Goal: Transaction & Acquisition: Download file/media

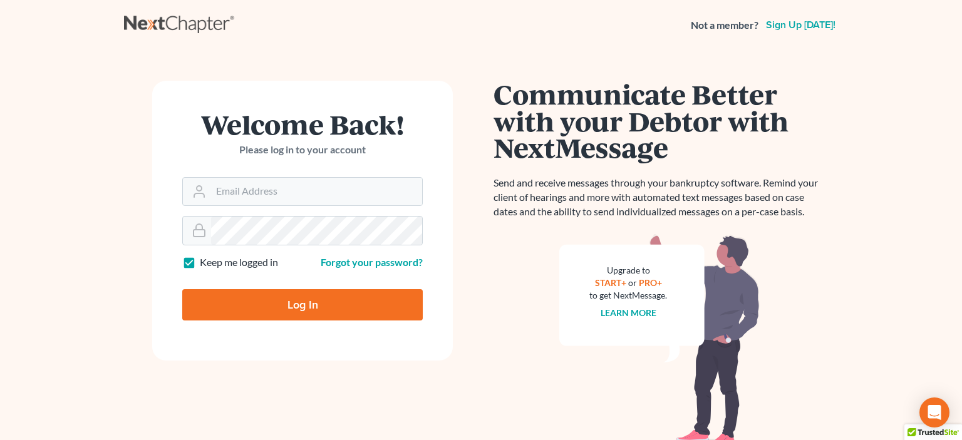
type input "[EMAIL_ADDRESS][DOMAIN_NAME]"
click at [341, 303] on input "Log In" at bounding box center [302, 304] width 241 height 31
type input "Thinking..."
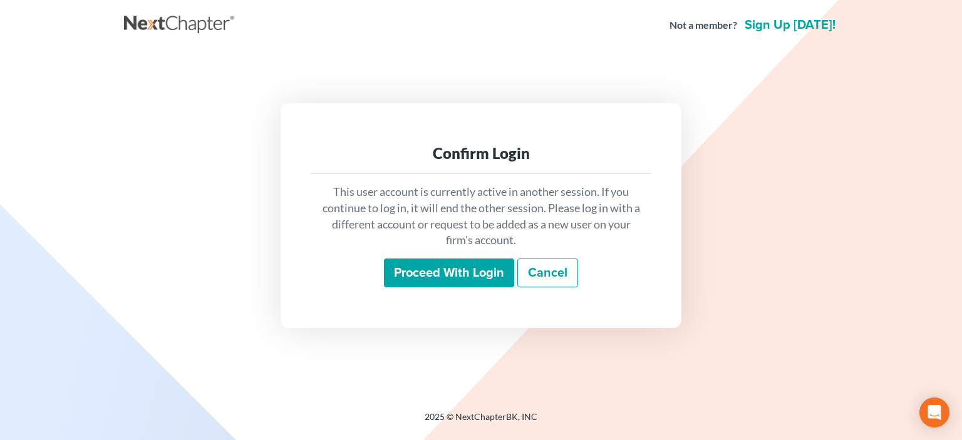
click at [501, 267] on input "Proceed with login" at bounding box center [449, 273] width 130 height 29
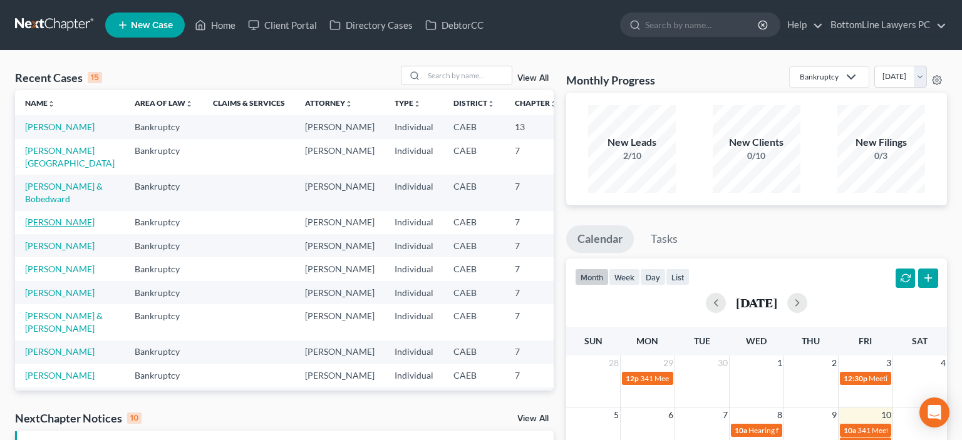
click at [44, 227] on link "Wright, Jessica" at bounding box center [60, 222] width 70 height 11
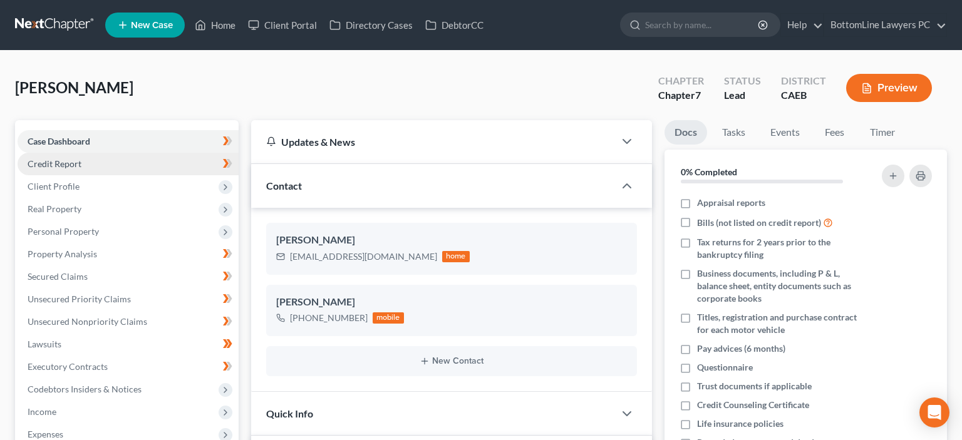
scroll to position [603, 0]
click at [71, 167] on span "Credit Report" at bounding box center [55, 164] width 54 height 11
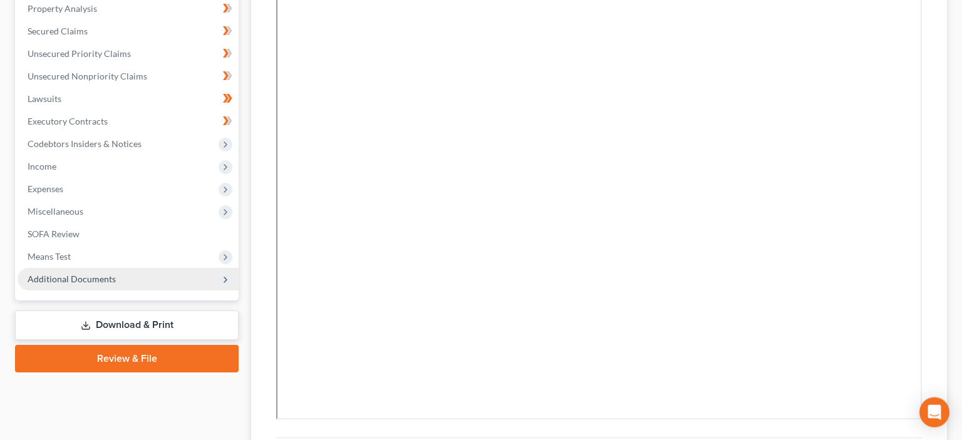
scroll to position [264, 0]
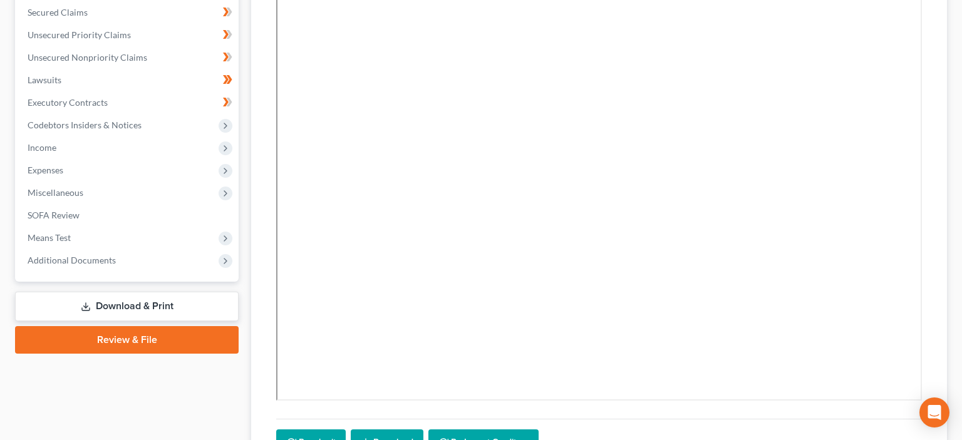
click at [130, 304] on link "Download & Print" at bounding box center [127, 306] width 224 height 29
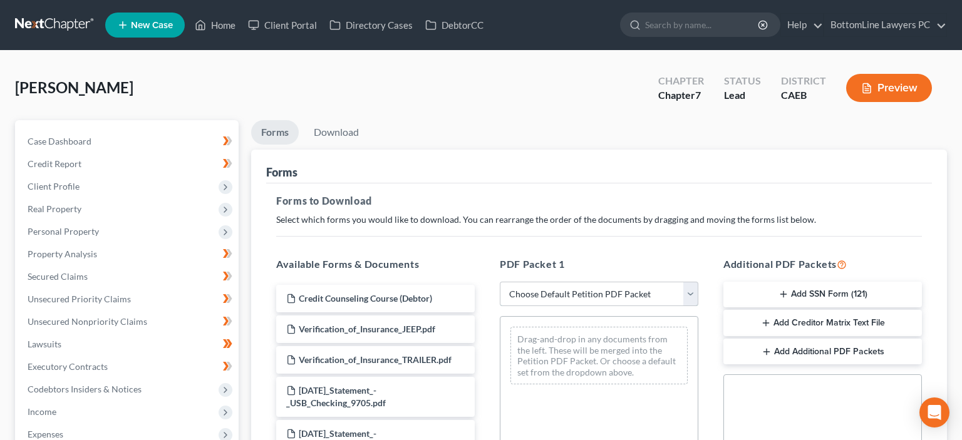
click at [500, 282] on select "Choose Default Petition PDF Packet Complete Bankruptcy Petition (all forms and …" at bounding box center [599, 294] width 199 height 25
select select "0"
click option "Complete Bankruptcy Petition (all forms and schedules)" at bounding box center [0, 0] width 0 height 0
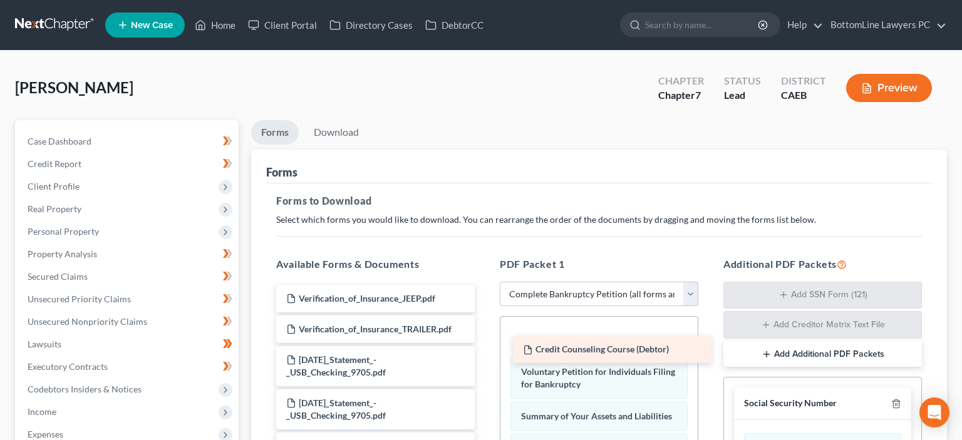
drag, startPoint x: 326, startPoint y: 296, endPoint x: 563, endPoint y: 348, distance: 242.5
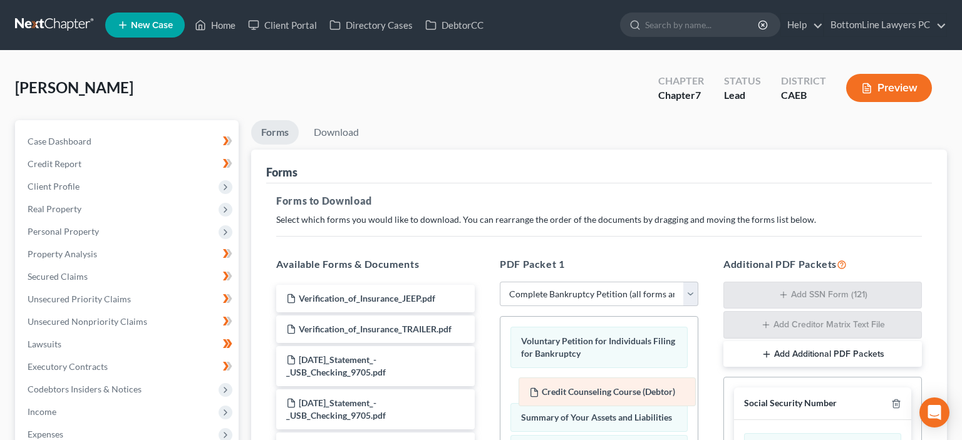
drag, startPoint x: 583, startPoint y: 342, endPoint x: 592, endPoint y: 394, distance: 52.6
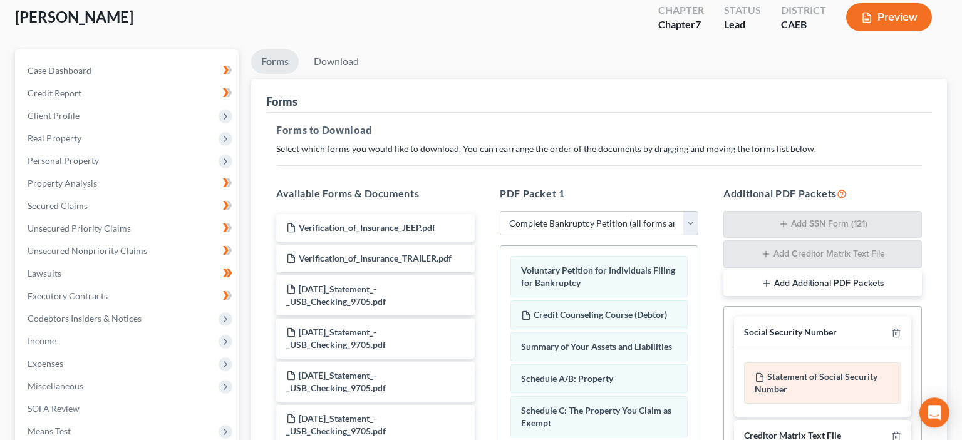
scroll to position [66, 0]
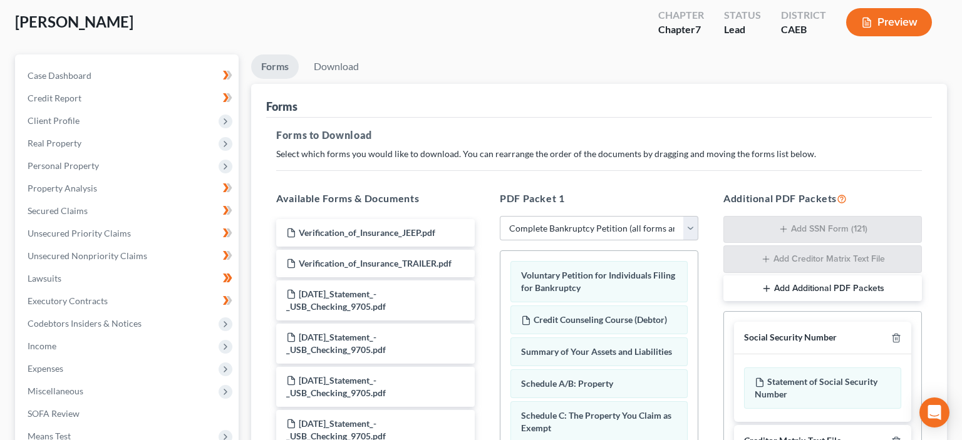
click at [783, 287] on button "Add Additional PDF Packets" at bounding box center [823, 289] width 199 height 26
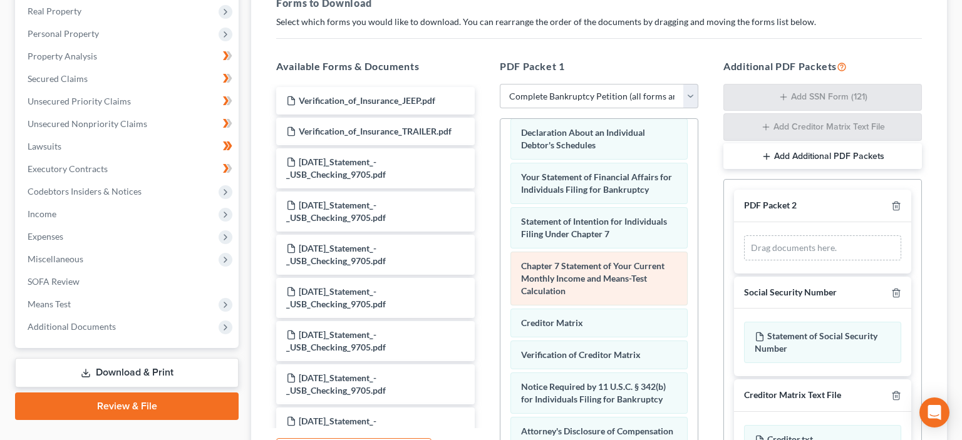
scroll to position [442, 0]
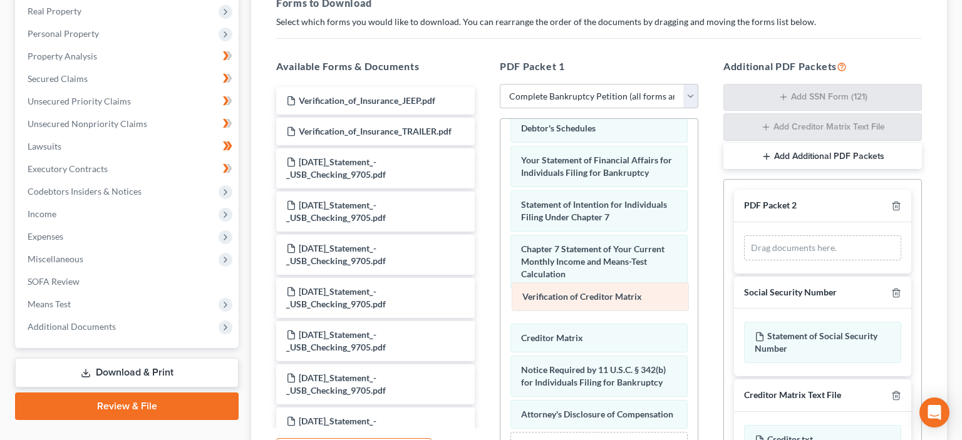
click at [595, 296] on span "Verification of Creditor Matrix" at bounding box center [583, 296] width 120 height 11
click at [595, 302] on span "Verification of Creditor Matrix" at bounding box center [584, 303] width 120 height 11
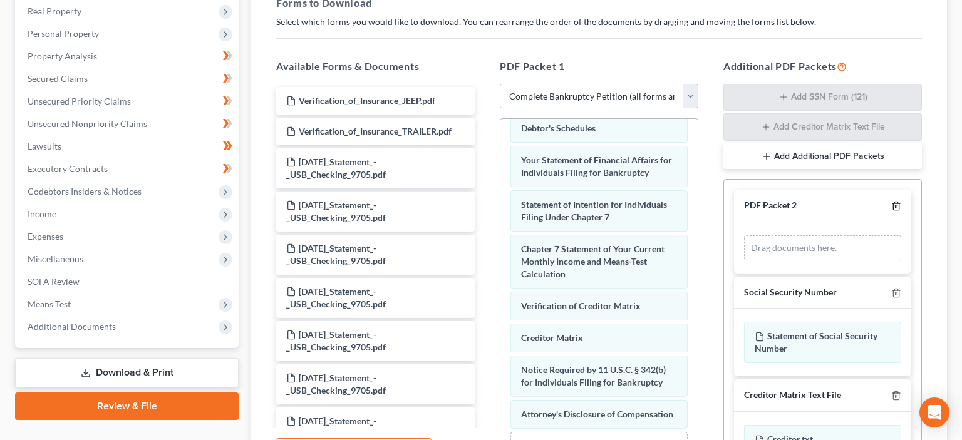
click at [895, 202] on icon "button" at bounding box center [897, 206] width 10 height 10
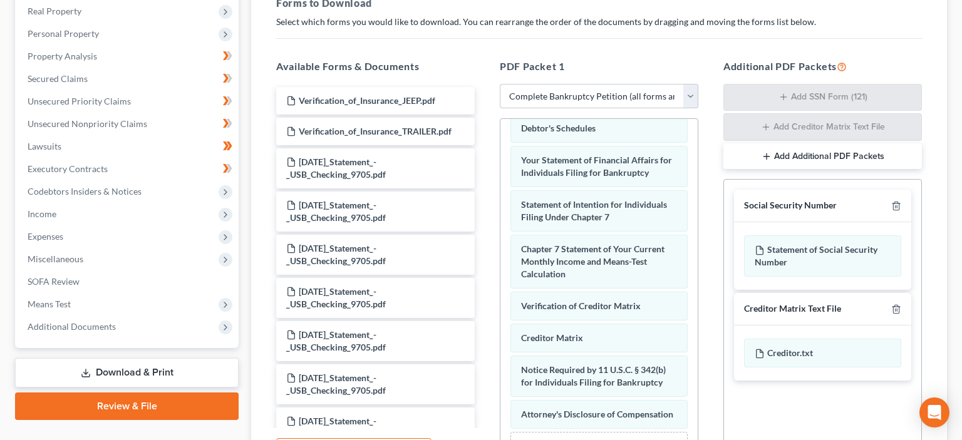
click at [825, 152] on button "Add Additional PDF Packets" at bounding box center [823, 156] width 199 height 26
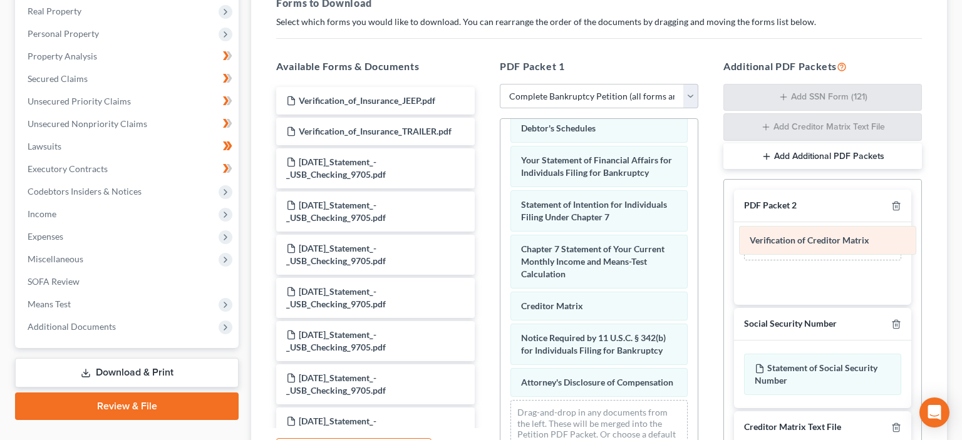
drag, startPoint x: 575, startPoint y: 300, endPoint x: 803, endPoint y: 239, distance: 236.5
click at [698, 239] on div "Verification of Creditor Matrix Voluntary Petition for Individuals Filing for B…" at bounding box center [599, 72] width 197 height 791
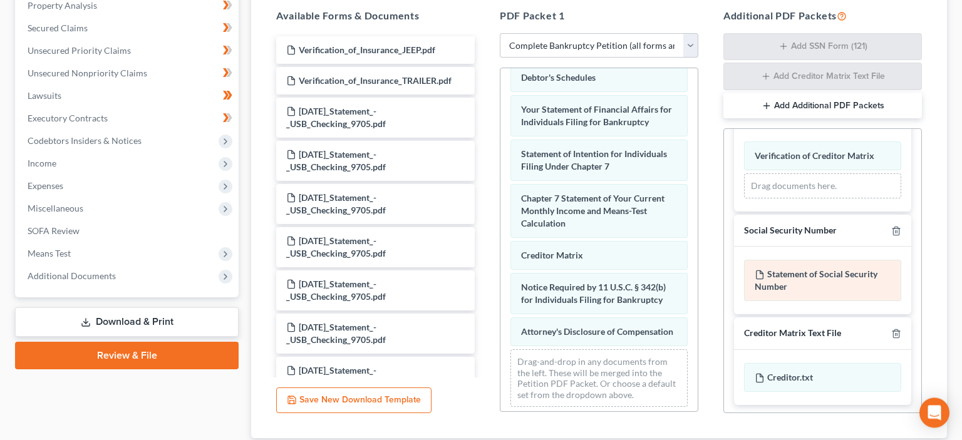
scroll to position [331, 0]
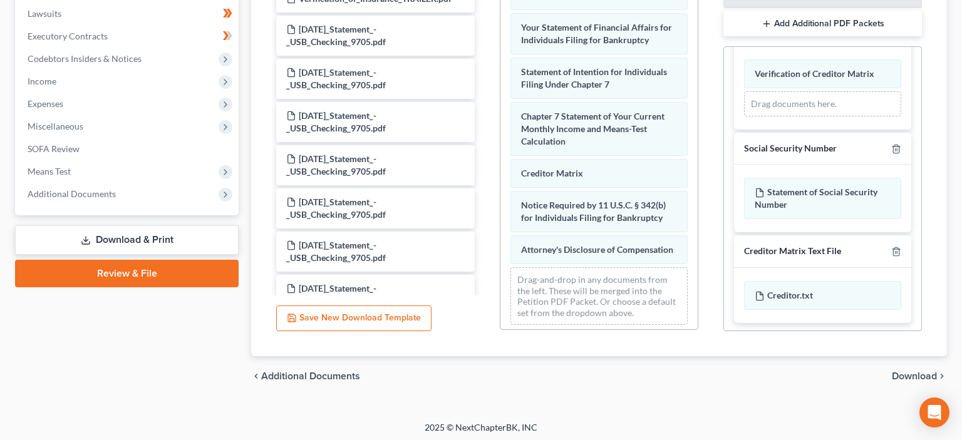
click at [909, 377] on span "Download" at bounding box center [914, 377] width 45 height 10
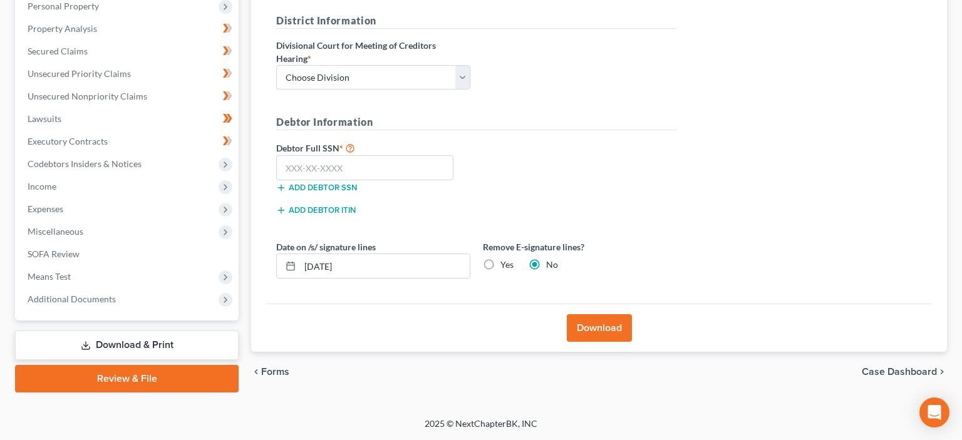
scroll to position [224, 0]
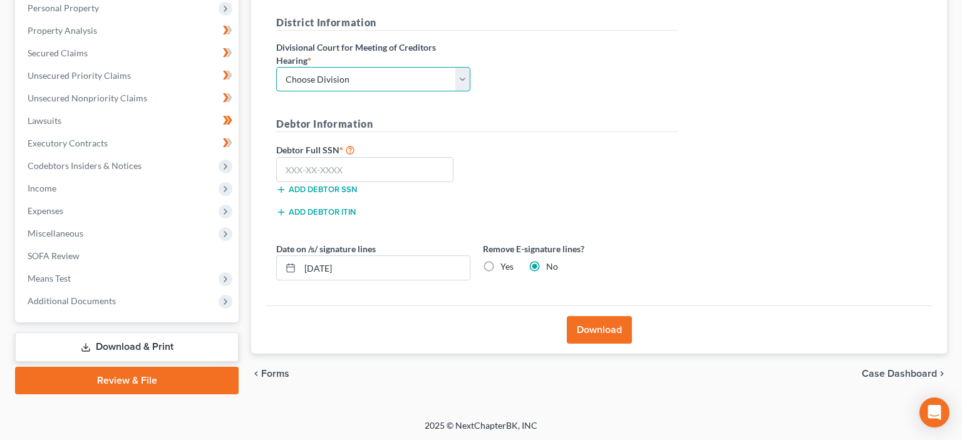
click at [276, 67] on select "Choose Division Fresno Modesto Sacramento" at bounding box center [373, 79] width 194 height 25
select select "2"
click option "Sacramento" at bounding box center [0, 0] width 0 height 0
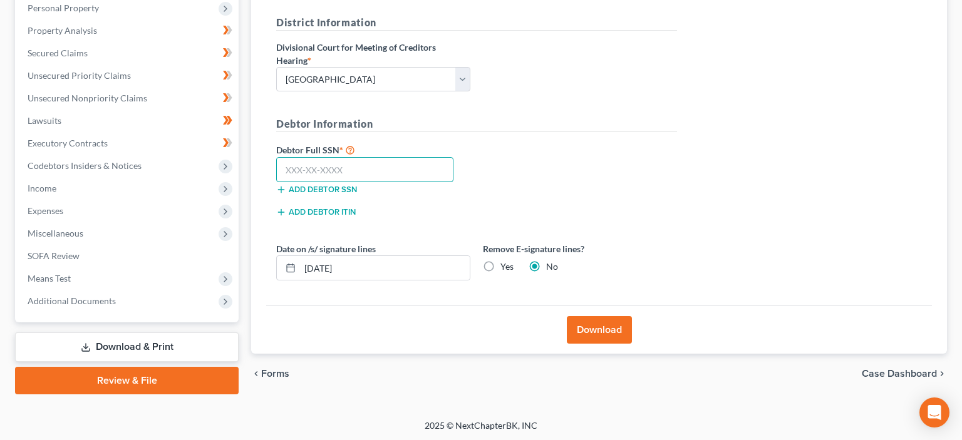
click at [299, 172] on input "text" at bounding box center [364, 169] width 177 height 25
type input "616-26-0602"
click at [586, 326] on button "Download" at bounding box center [599, 330] width 65 height 28
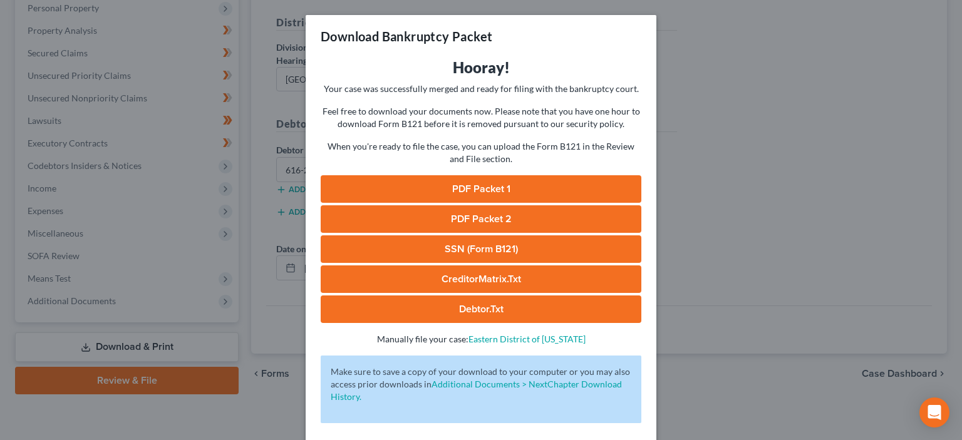
click at [491, 186] on link "PDF Packet 1" at bounding box center [481, 189] width 321 height 28
click at [464, 219] on link "PDF Packet 2" at bounding box center [481, 220] width 321 height 28
click at [477, 251] on link "SSN (Form B121)" at bounding box center [481, 250] width 321 height 28
click at [470, 273] on link "CreditorMatrix.txt" at bounding box center [481, 280] width 321 height 28
click at [491, 304] on link "Debtor.txt" at bounding box center [481, 310] width 321 height 28
